Goal: Transaction & Acquisition: Subscribe to service/newsletter

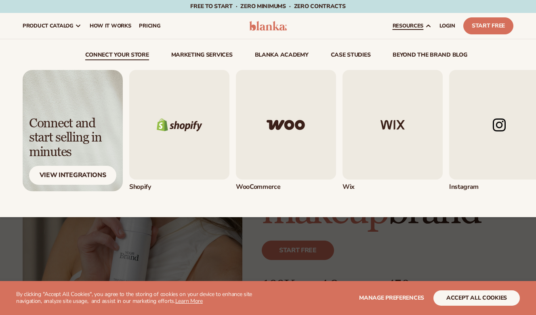
click at [418, 27] on span "resources" at bounding box center [408, 26] width 31 height 6
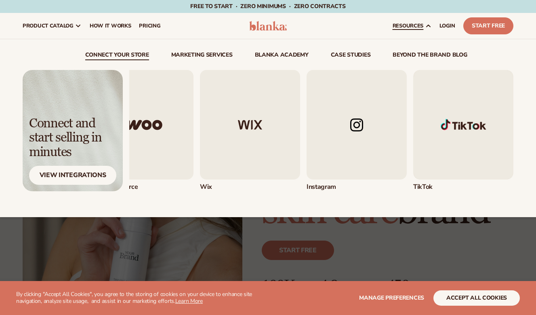
click at [422, 28] on span "resources" at bounding box center [408, 26] width 31 height 6
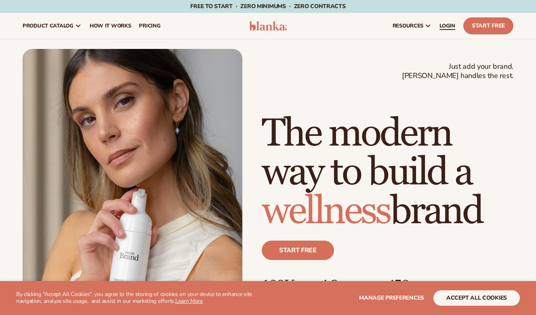
click at [449, 22] on link "LOGIN" at bounding box center [447, 26] width 24 height 26
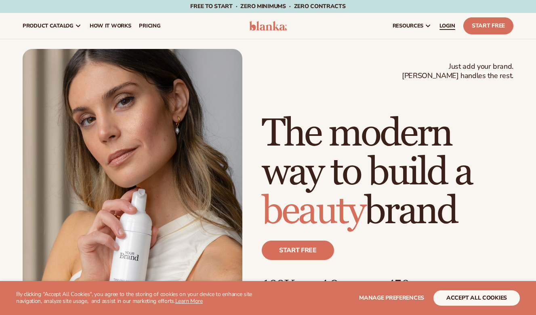
click at [445, 26] on span "LOGIN" at bounding box center [447, 26] width 16 height 6
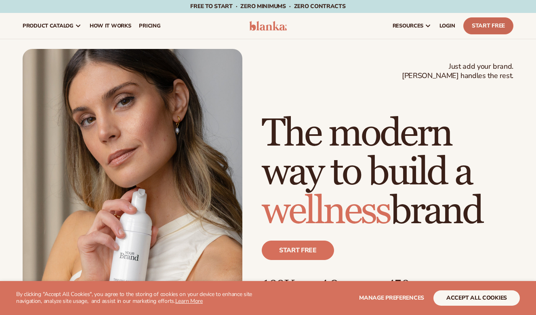
click at [477, 26] on link "Start Free" at bounding box center [488, 25] width 50 height 17
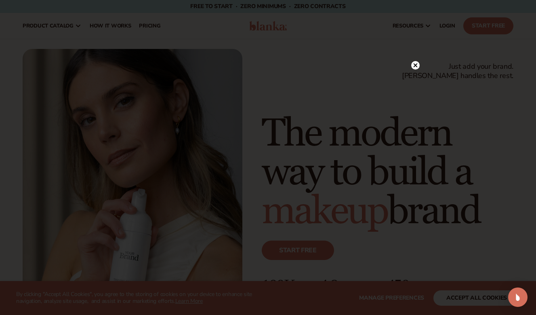
click at [414, 67] on circle at bounding box center [415, 65] width 8 height 8
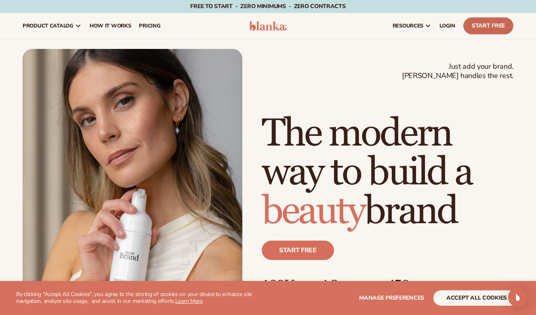
click at [475, 25] on link "Start Free" at bounding box center [488, 25] width 50 height 17
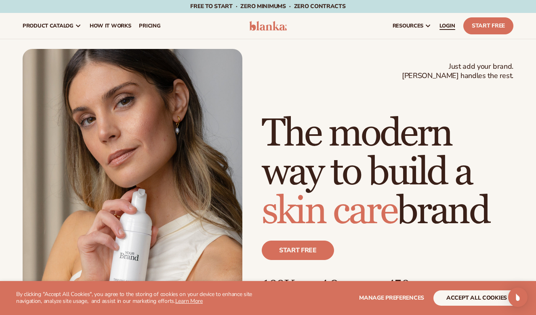
click at [449, 27] on span "LOGIN" at bounding box center [447, 26] width 16 height 6
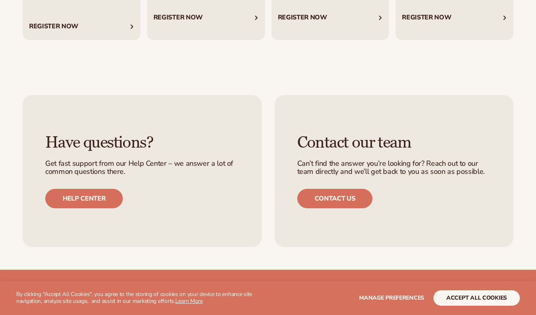
scroll to position [1574, 0]
